Goal: Information Seeking & Learning: Learn about a topic

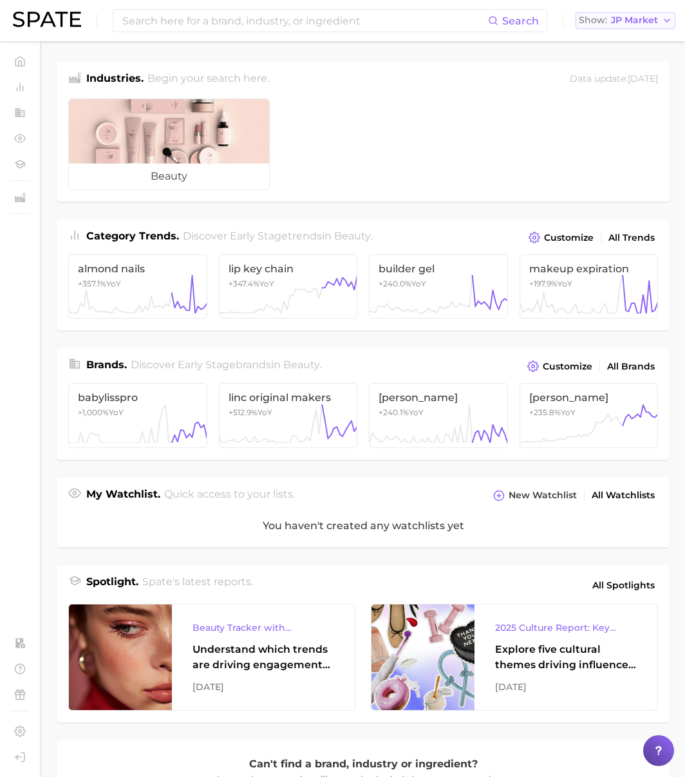
click at [629, 24] on span "JP Market" at bounding box center [634, 20] width 47 height 7
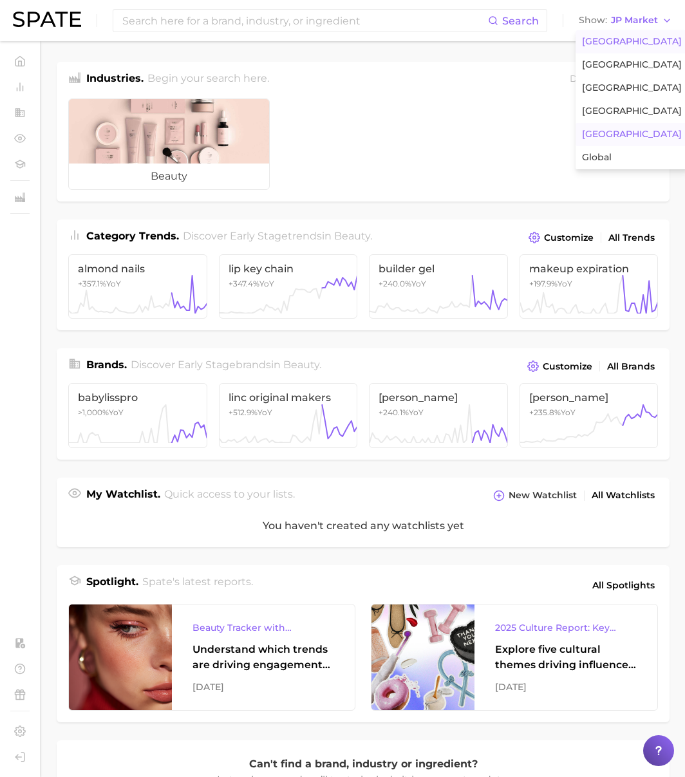
drag, startPoint x: 627, startPoint y: 37, endPoint x: 567, endPoint y: 35, distance: 59.9
click at [614, 36] on span "[GEOGRAPHIC_DATA]" at bounding box center [632, 41] width 100 height 11
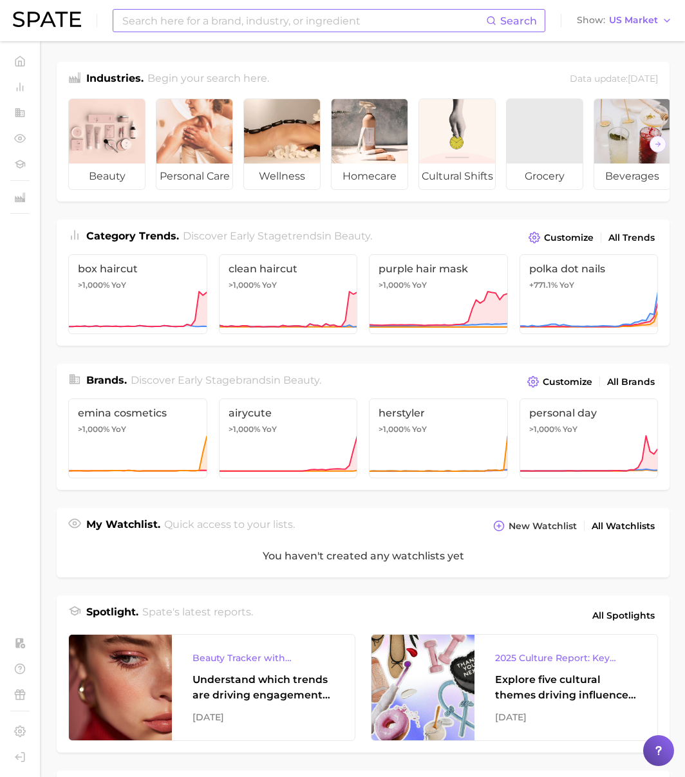
click at [421, 19] on input at bounding box center [303, 21] width 365 height 22
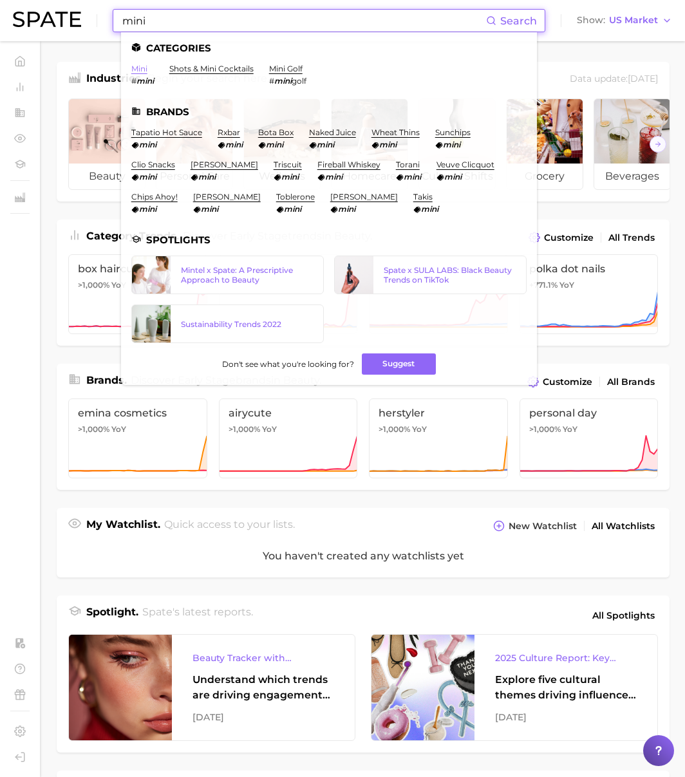
type input "mini"
click at [144, 68] on link "mini" at bounding box center [139, 69] width 16 height 10
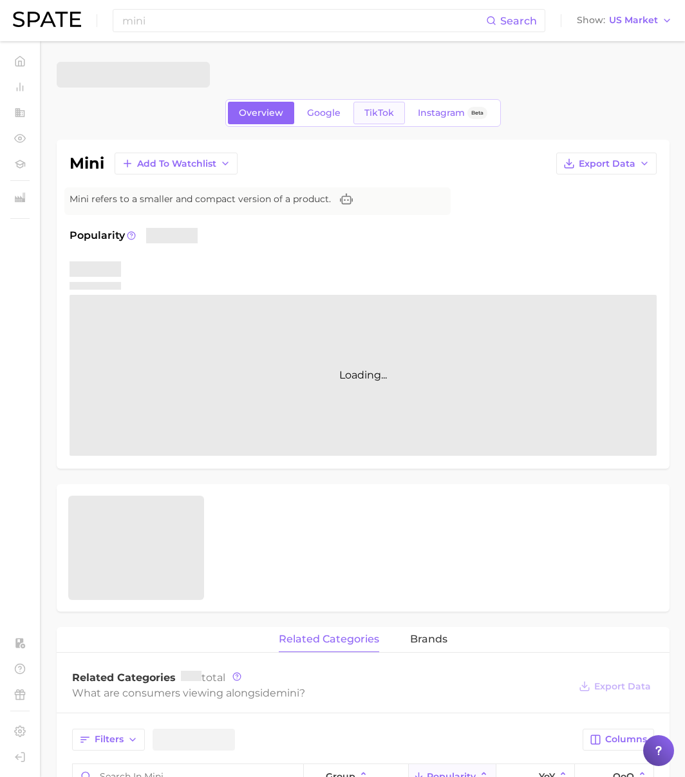
click at [375, 106] on link "TikTok" at bounding box center [380, 113] width 52 height 23
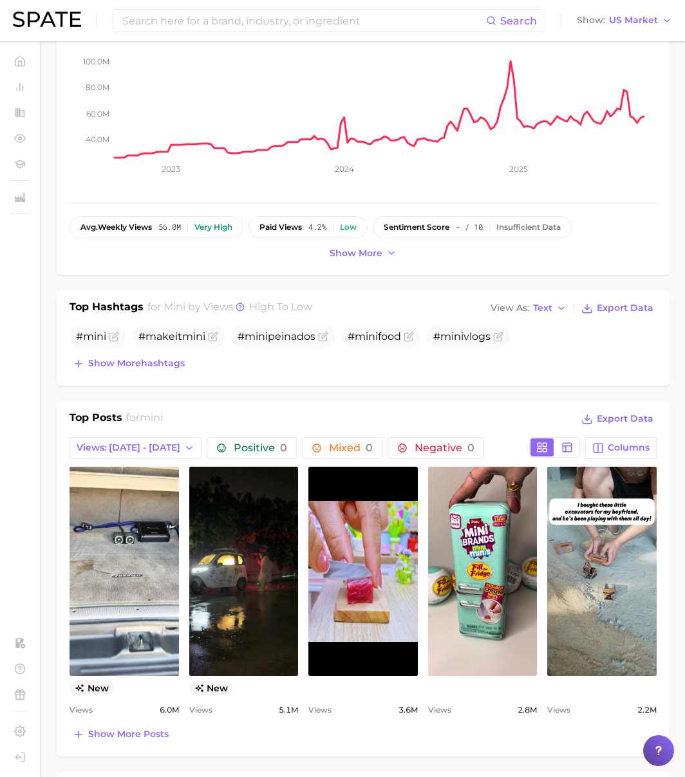
scroll to position [256, 0]
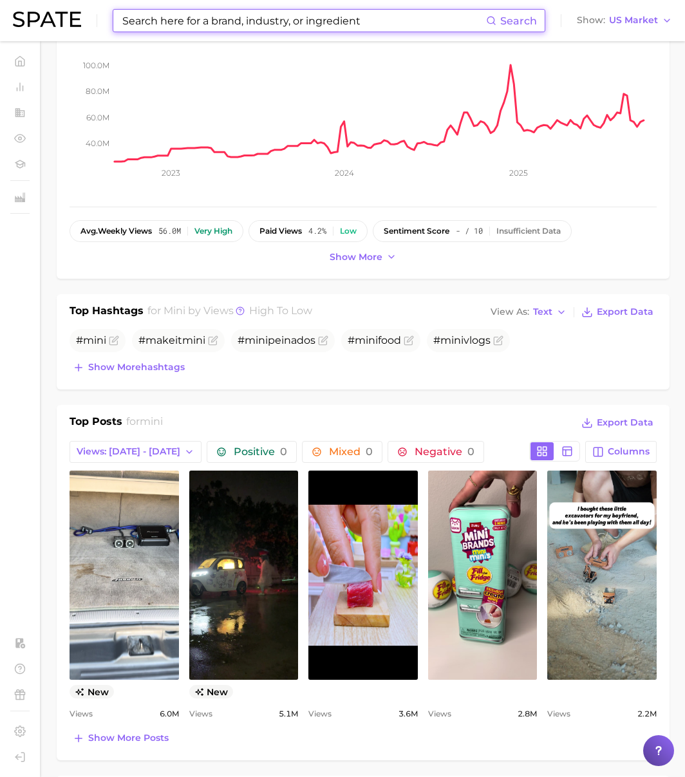
click at [334, 16] on input at bounding box center [303, 21] width 365 height 22
paste input "World Athletics Championships"
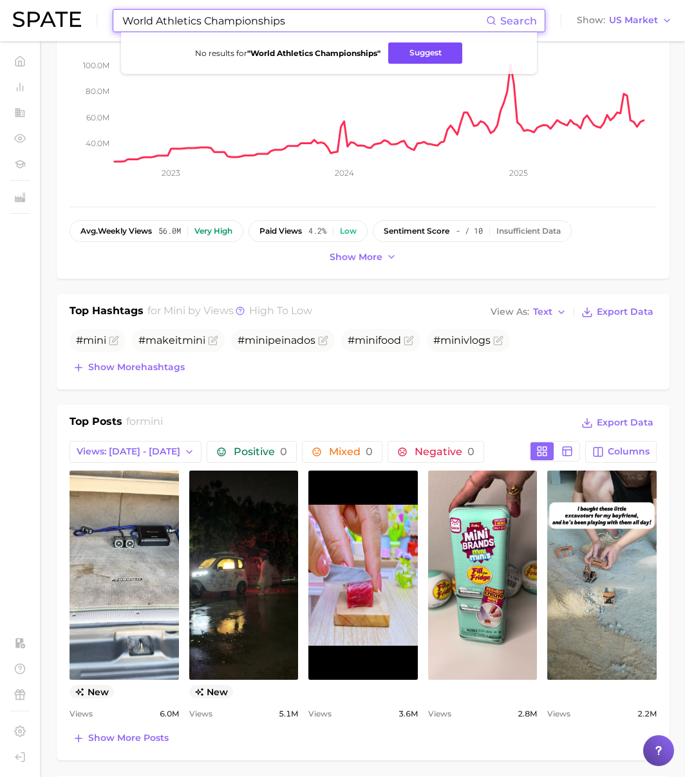
click at [438, 61] on button "Suggest" at bounding box center [425, 53] width 74 height 21
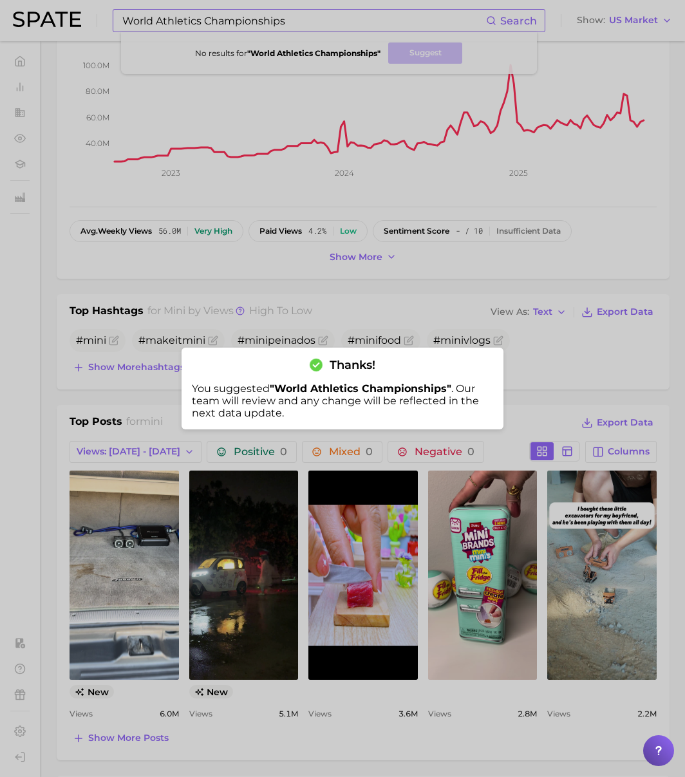
click at [222, 23] on div at bounding box center [342, 388] width 685 height 777
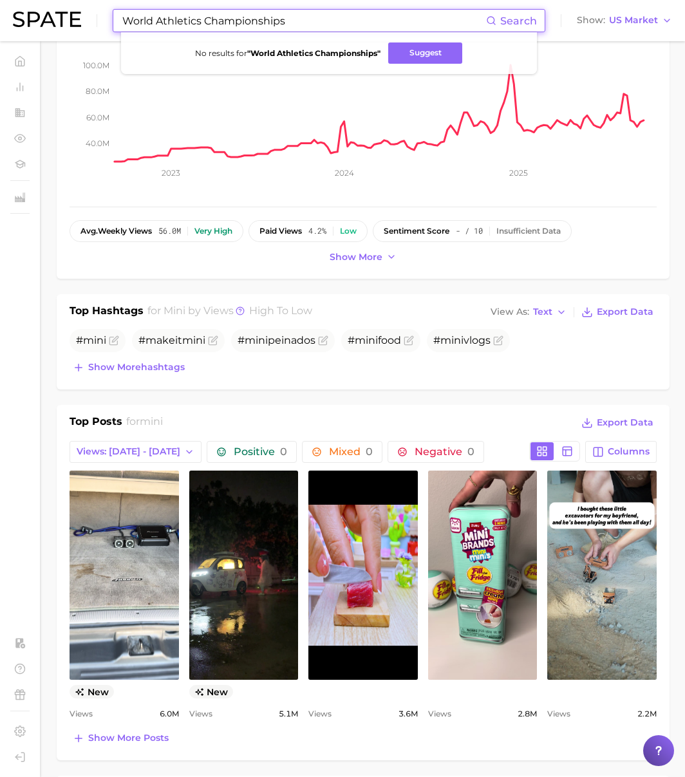
drag, startPoint x: 296, startPoint y: 21, endPoint x: 52, endPoint y: 20, distance: 244.7
click at [52, 20] on div "World Athletics Championships Search No results for " World Athletics Champions…" at bounding box center [342, 20] width 659 height 41
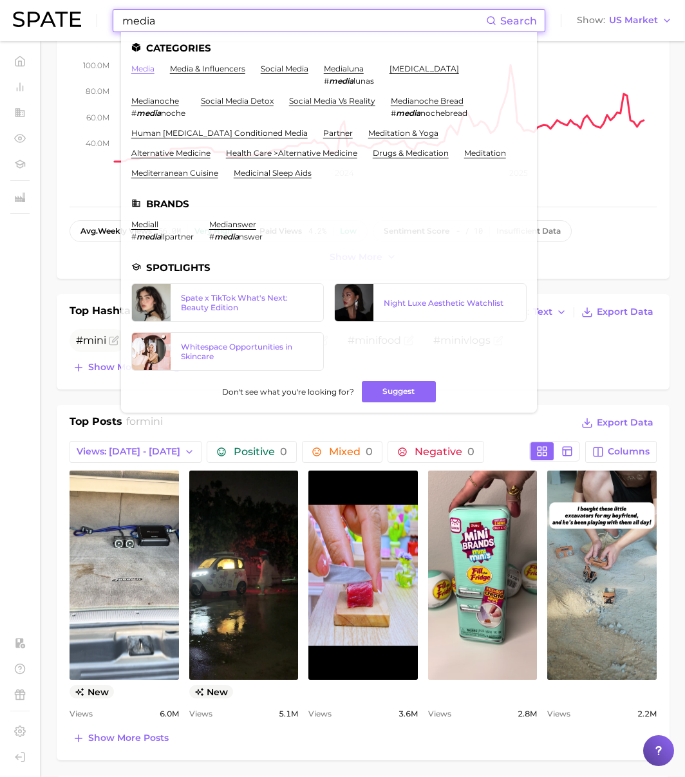
type input "media"
click at [152, 69] on link "media" at bounding box center [142, 69] width 23 height 10
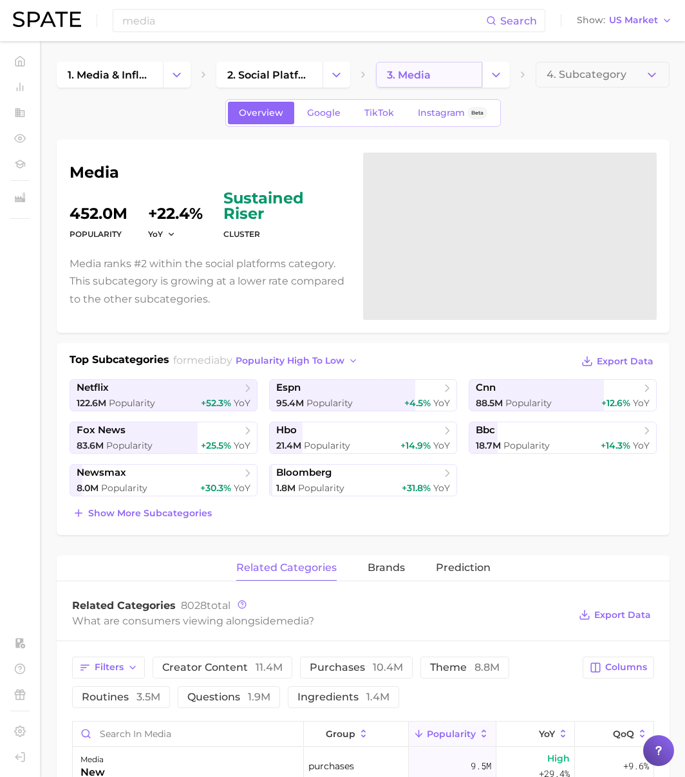
click at [444, 77] on link "3. media" at bounding box center [429, 75] width 106 height 26
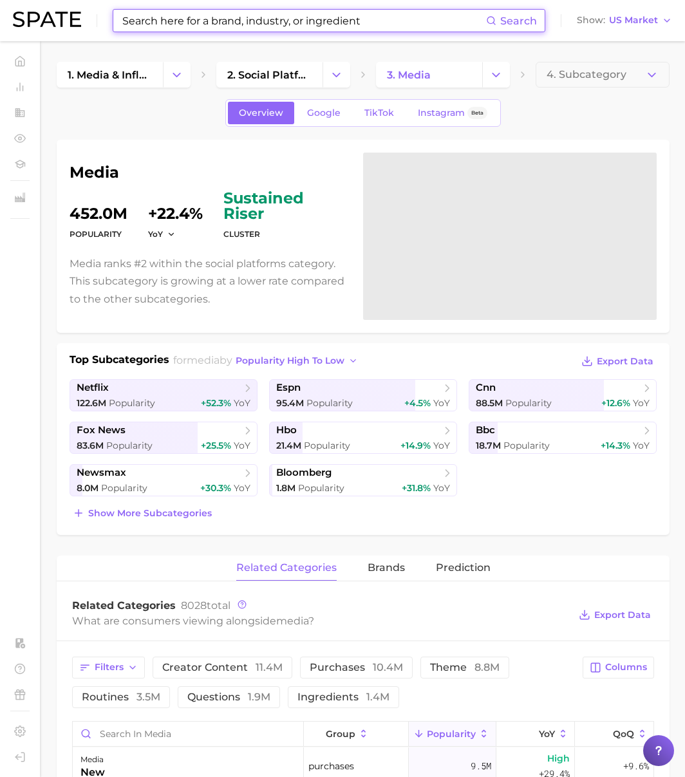
drag, startPoint x: 235, startPoint y: 18, endPoint x: 234, endPoint y: 24, distance: 6.5
click at [235, 18] on input at bounding box center [303, 21] width 365 height 22
paste input "wall street journal"
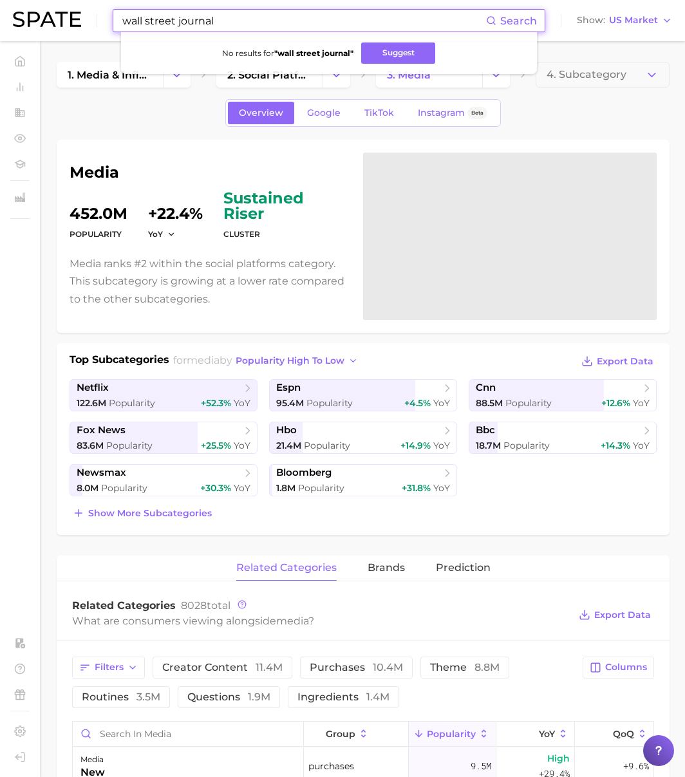
type input "wall street journal"
